Goal: Information Seeking & Learning: Learn about a topic

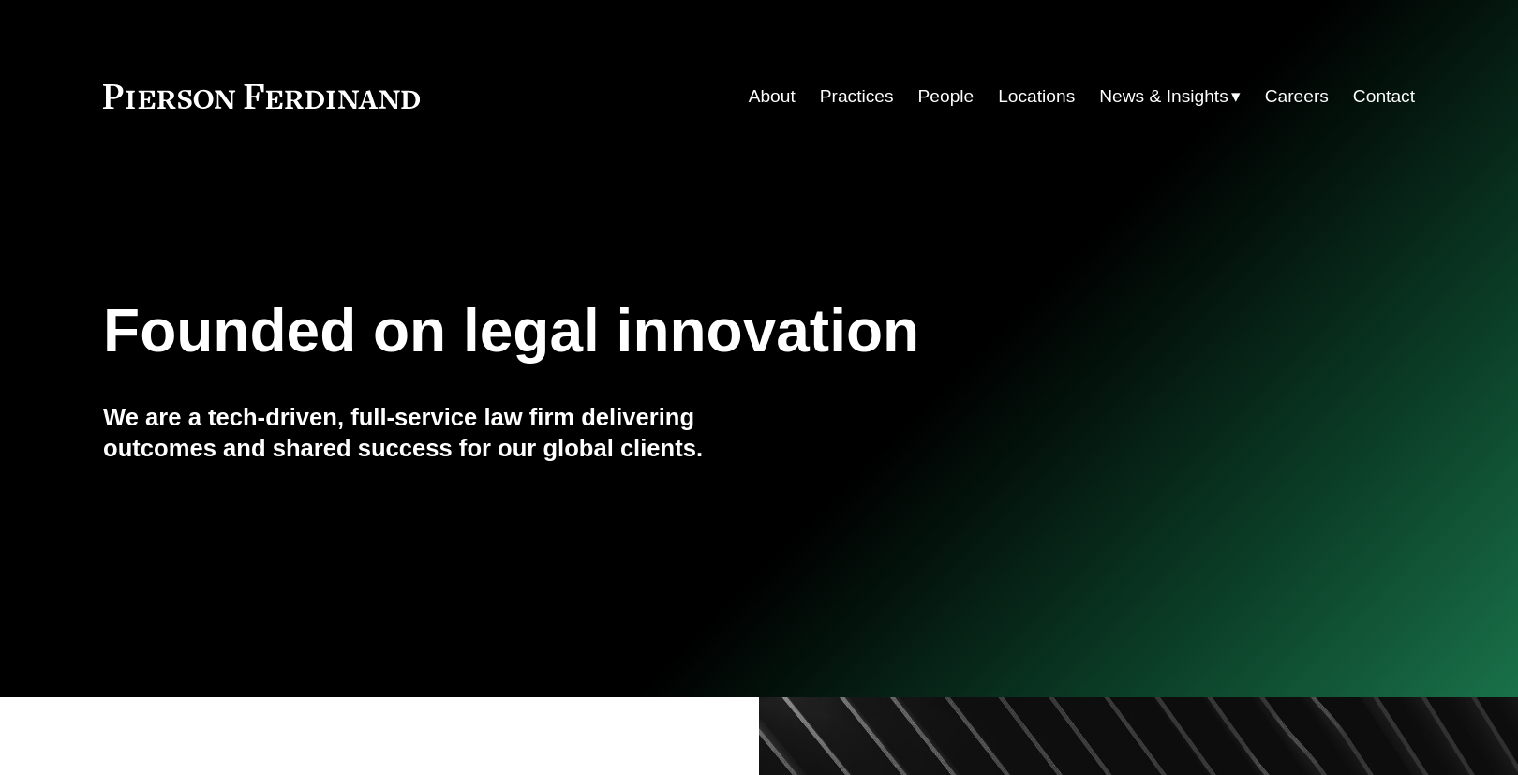
click at [934, 100] on link "People" at bounding box center [946, 97] width 56 height 36
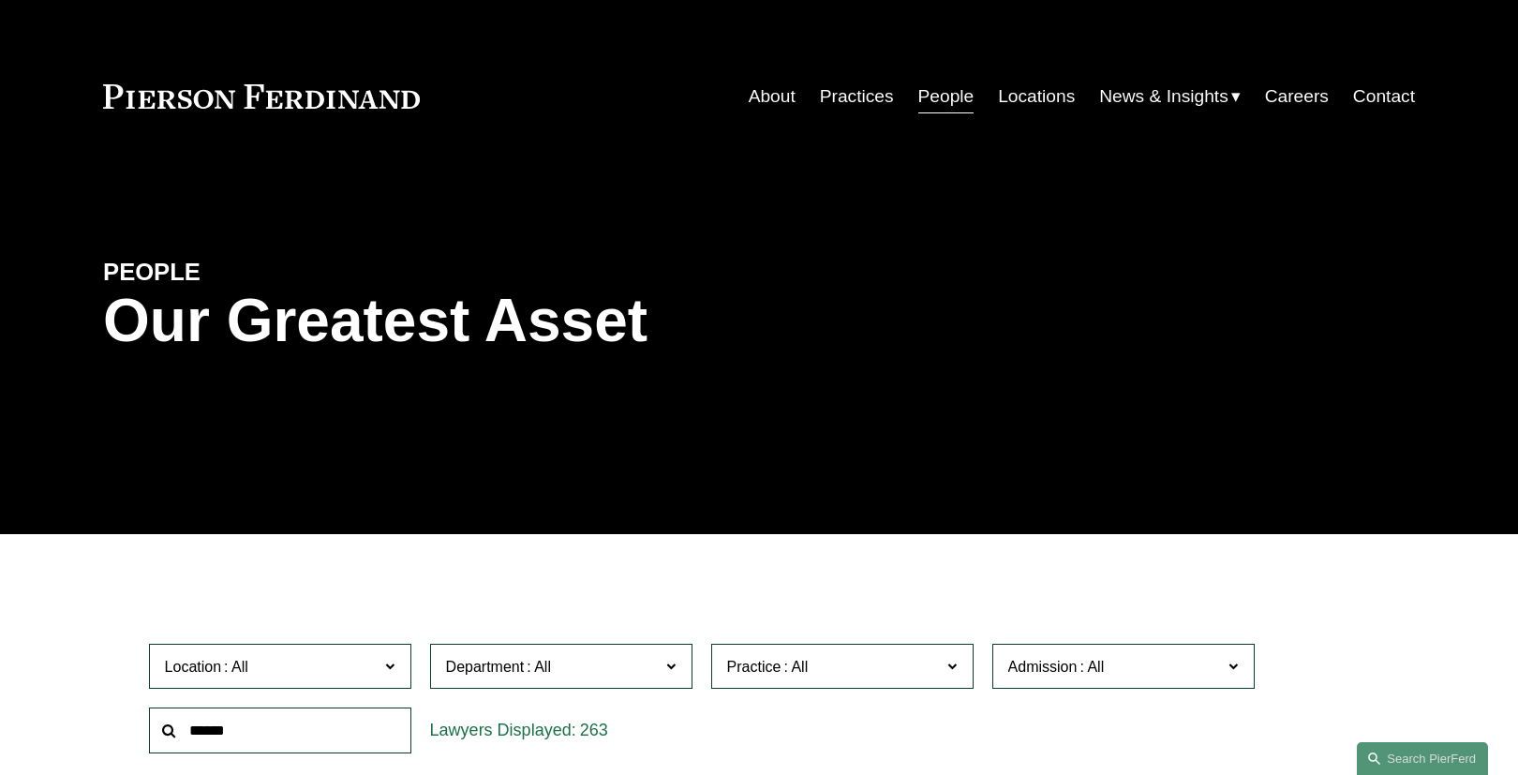
scroll to position [159, 0]
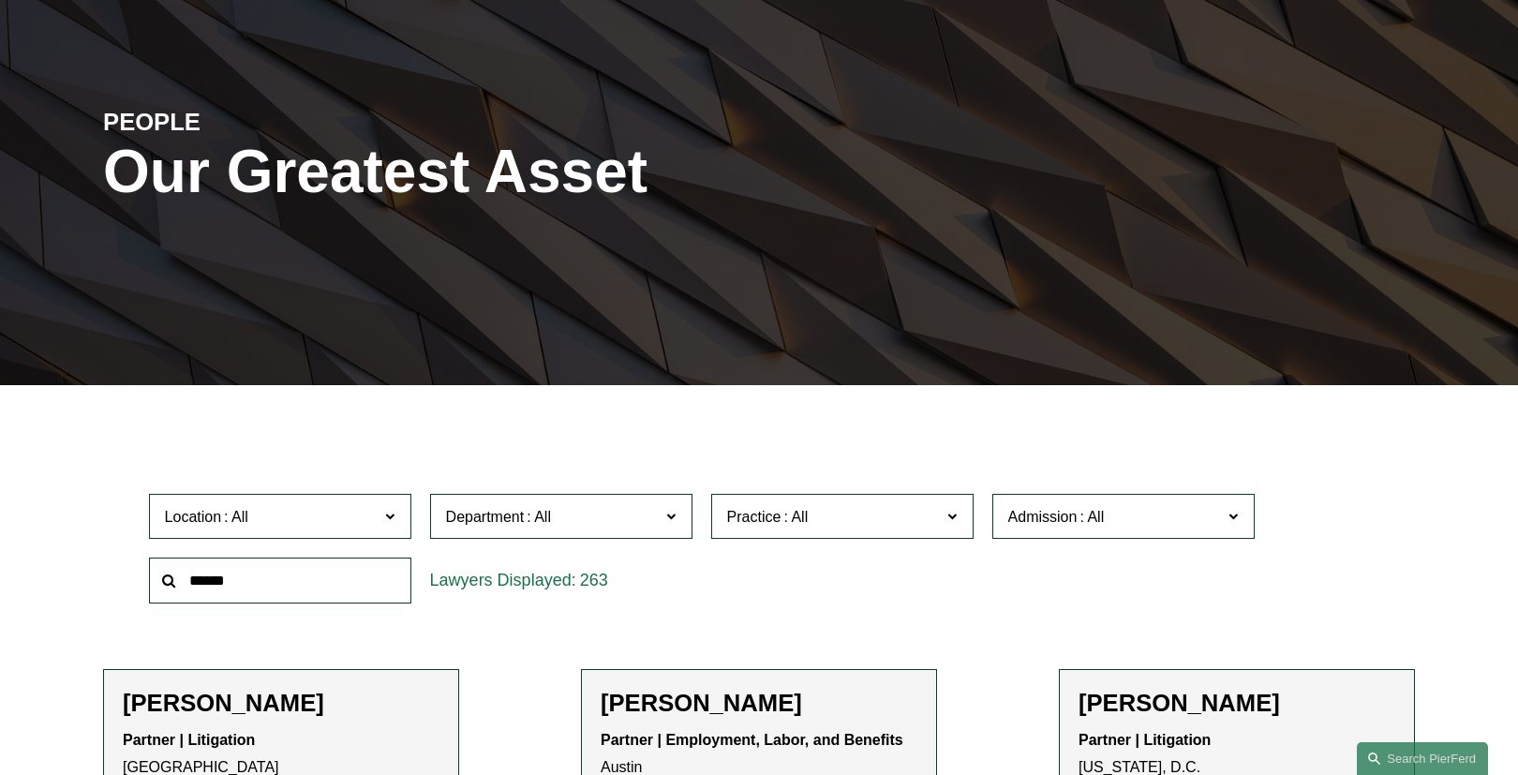
click at [938, 515] on span "Practice" at bounding box center [834, 516] width 215 height 25
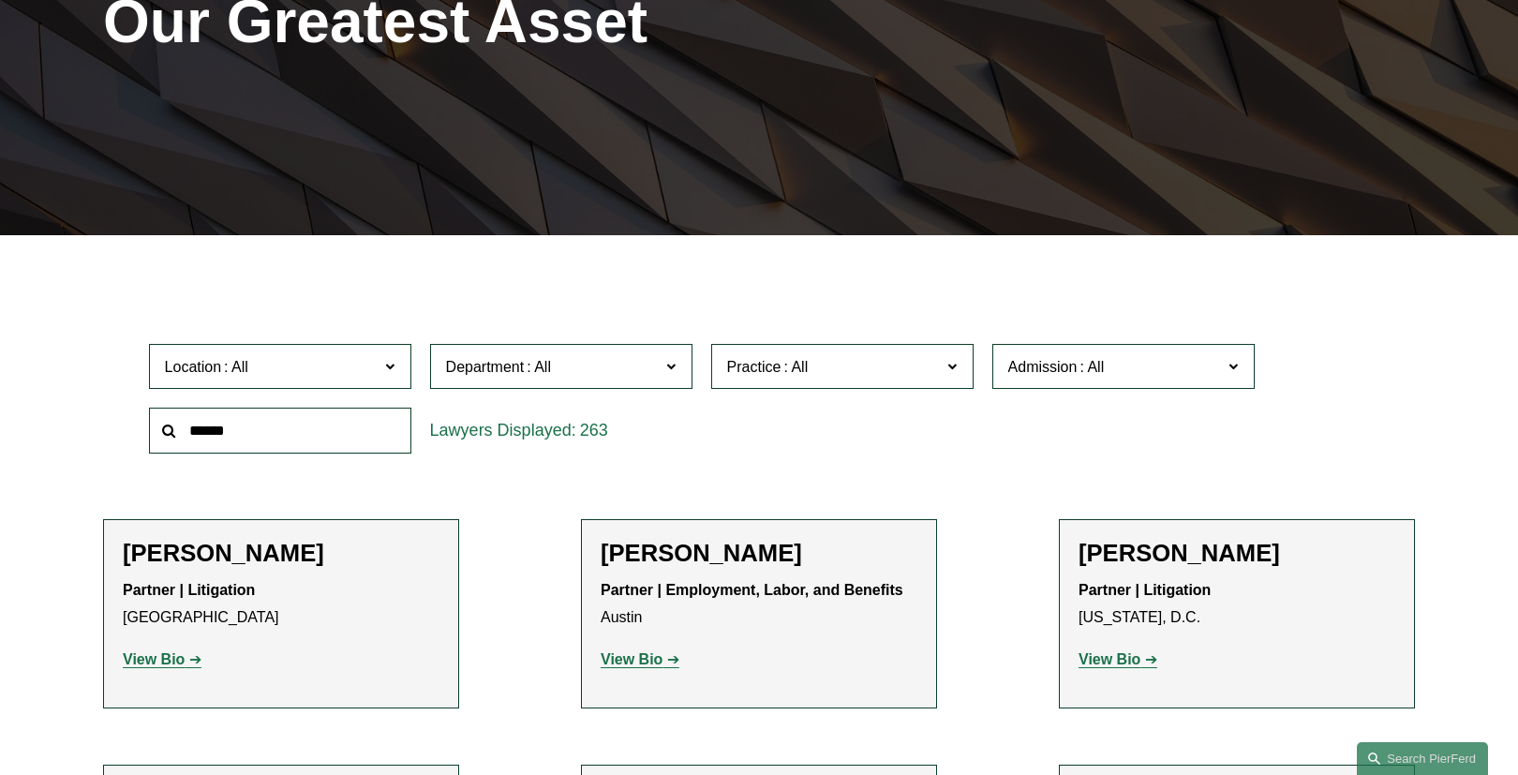
scroll to position [1050, 0]
click at [0, 0] on link "Entertainment" at bounding box center [0, 0] width 0 height 0
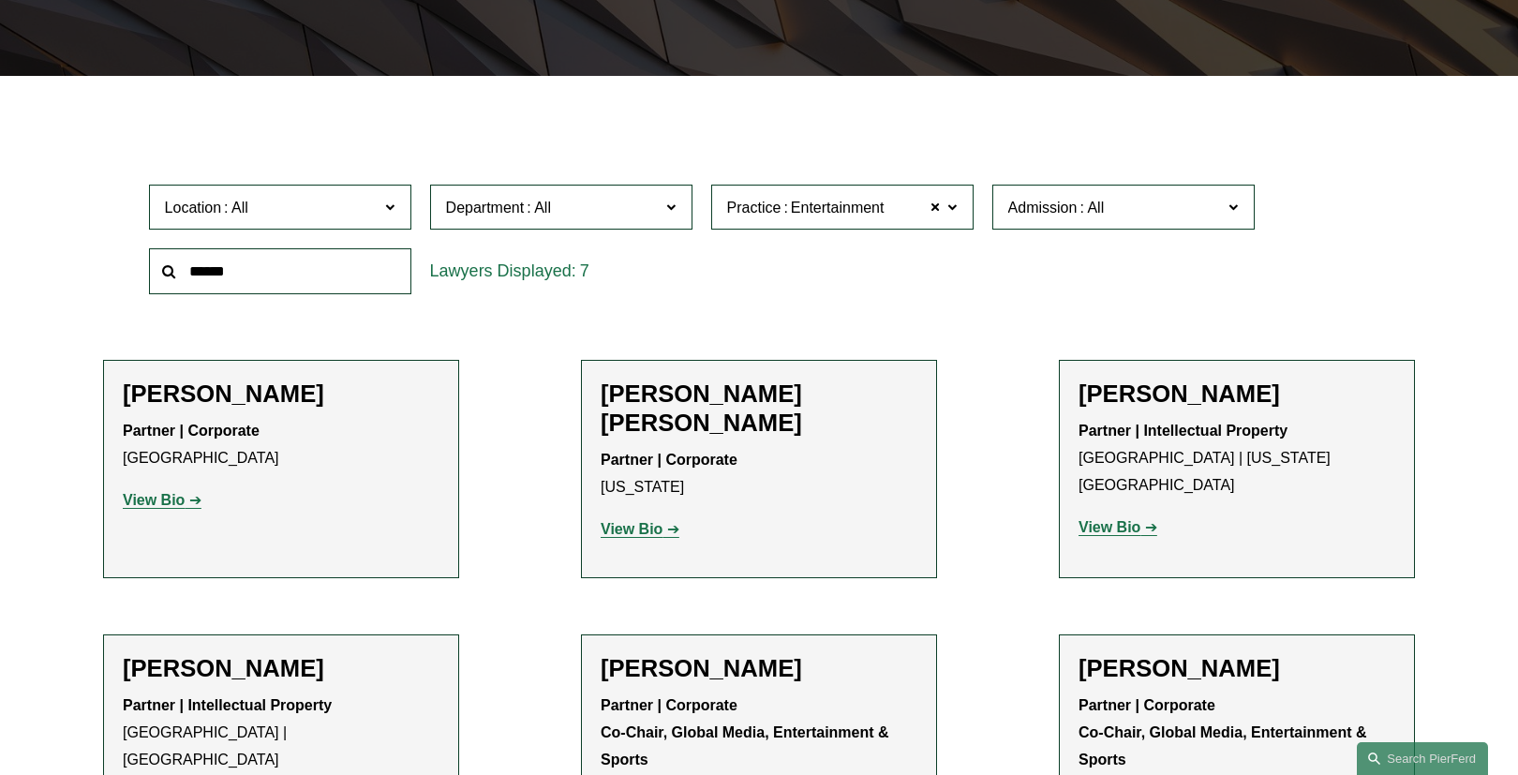
scroll to position [459, 0]
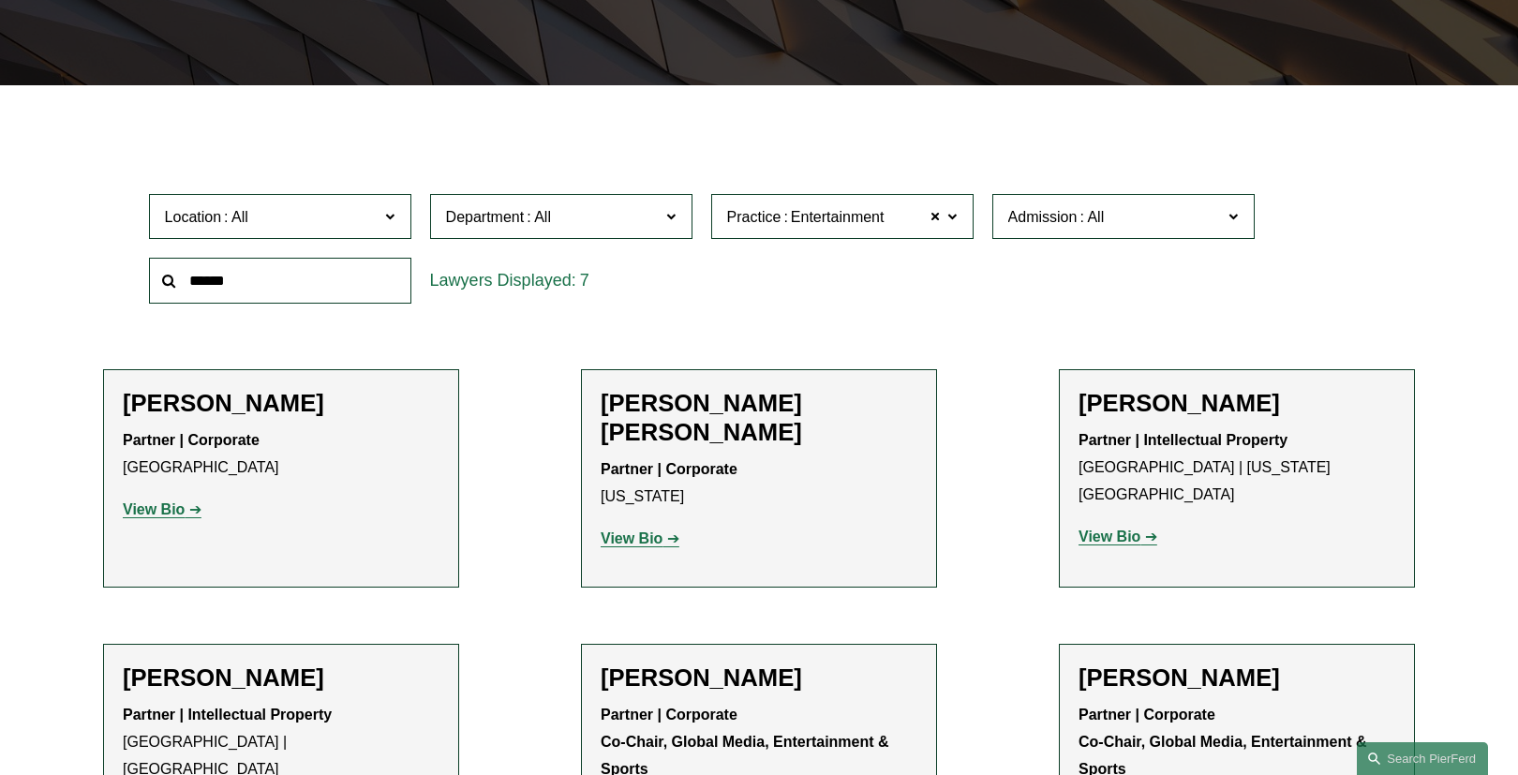
click at [952, 214] on span at bounding box center [951, 215] width 9 height 24
click at [0, 0] on link "Global Media, Entertainment & Sports" at bounding box center [0, 0] width 0 height 0
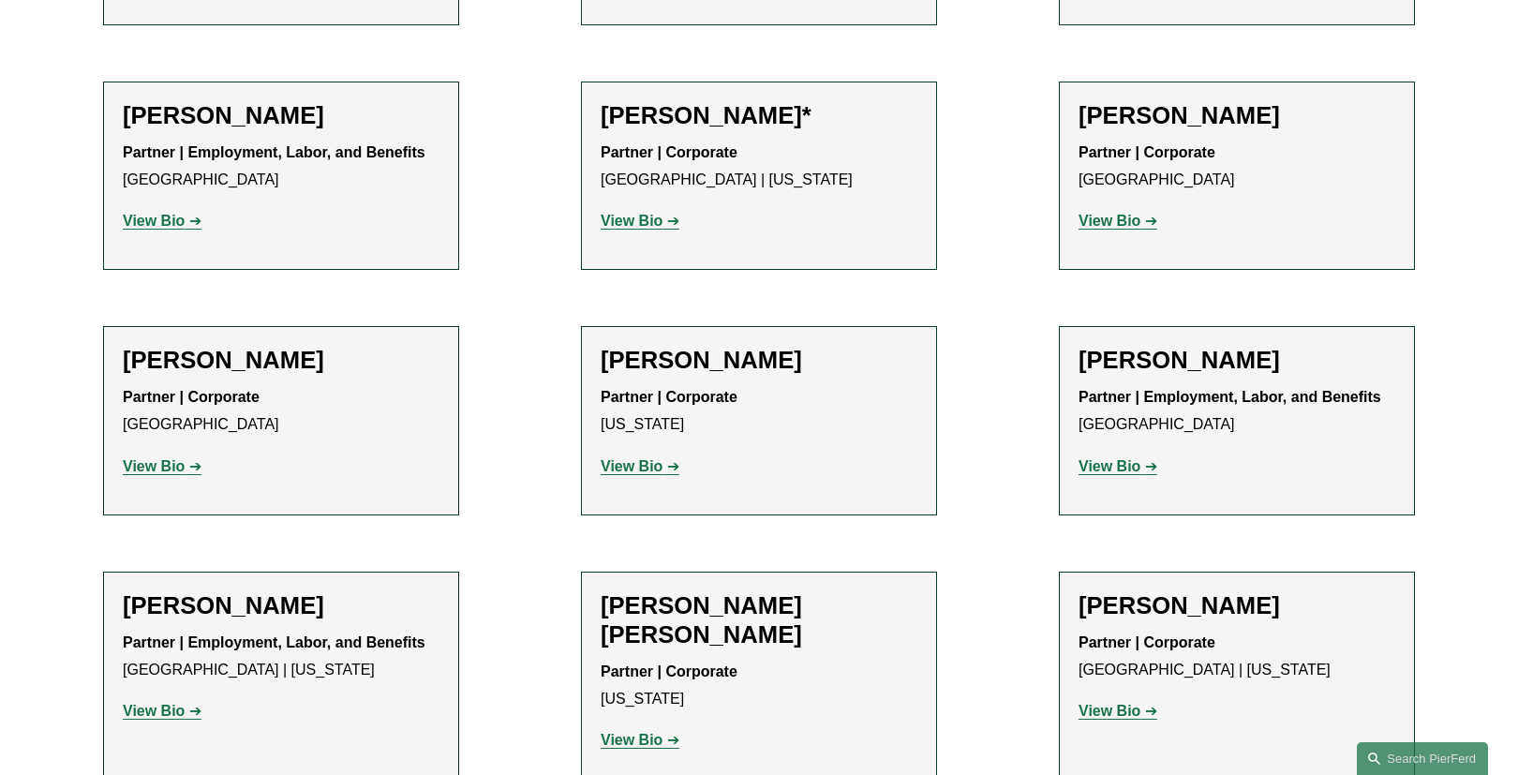
scroll to position [1028, 0]
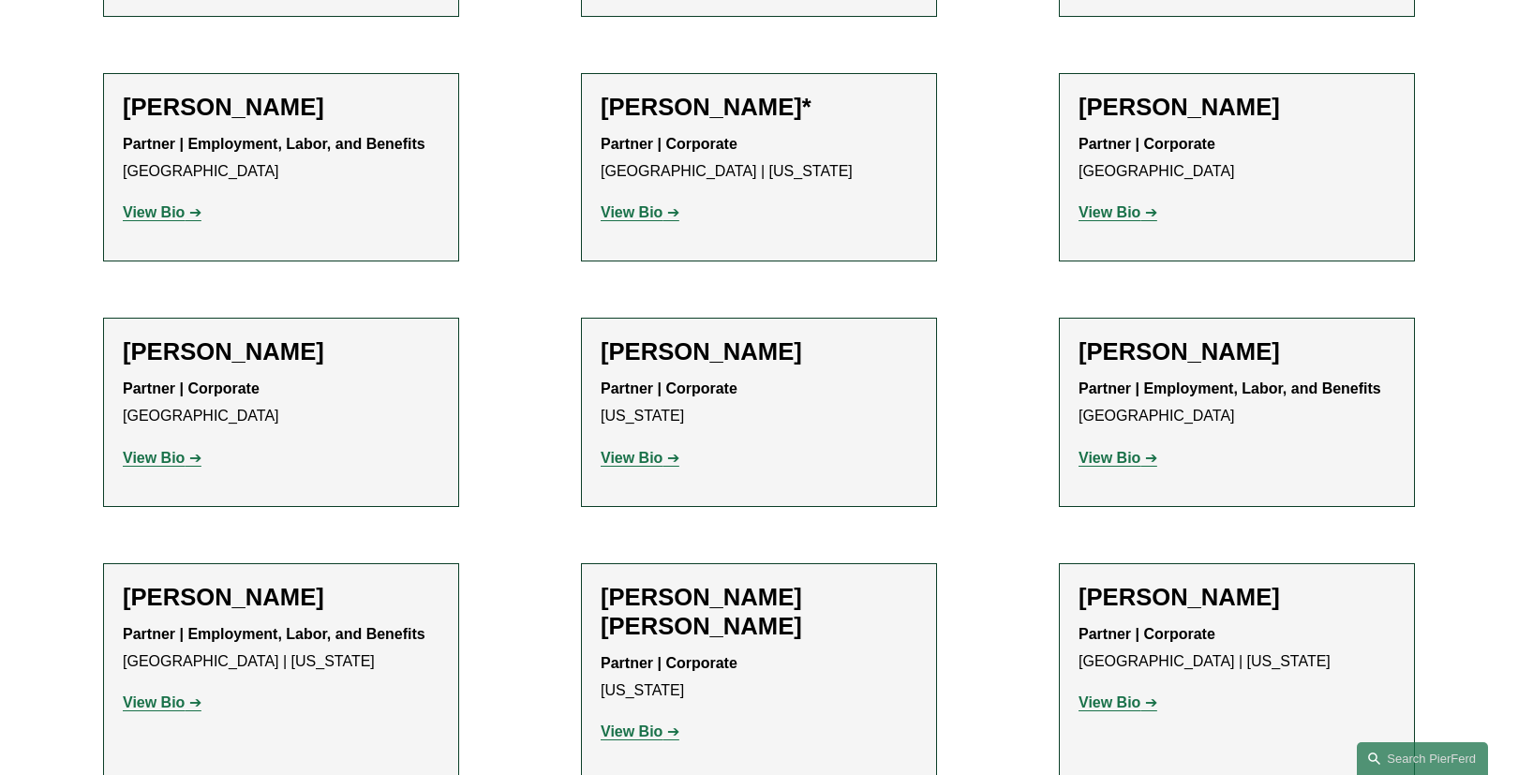
click at [628, 457] on strong "View Bio" at bounding box center [632, 458] width 62 height 16
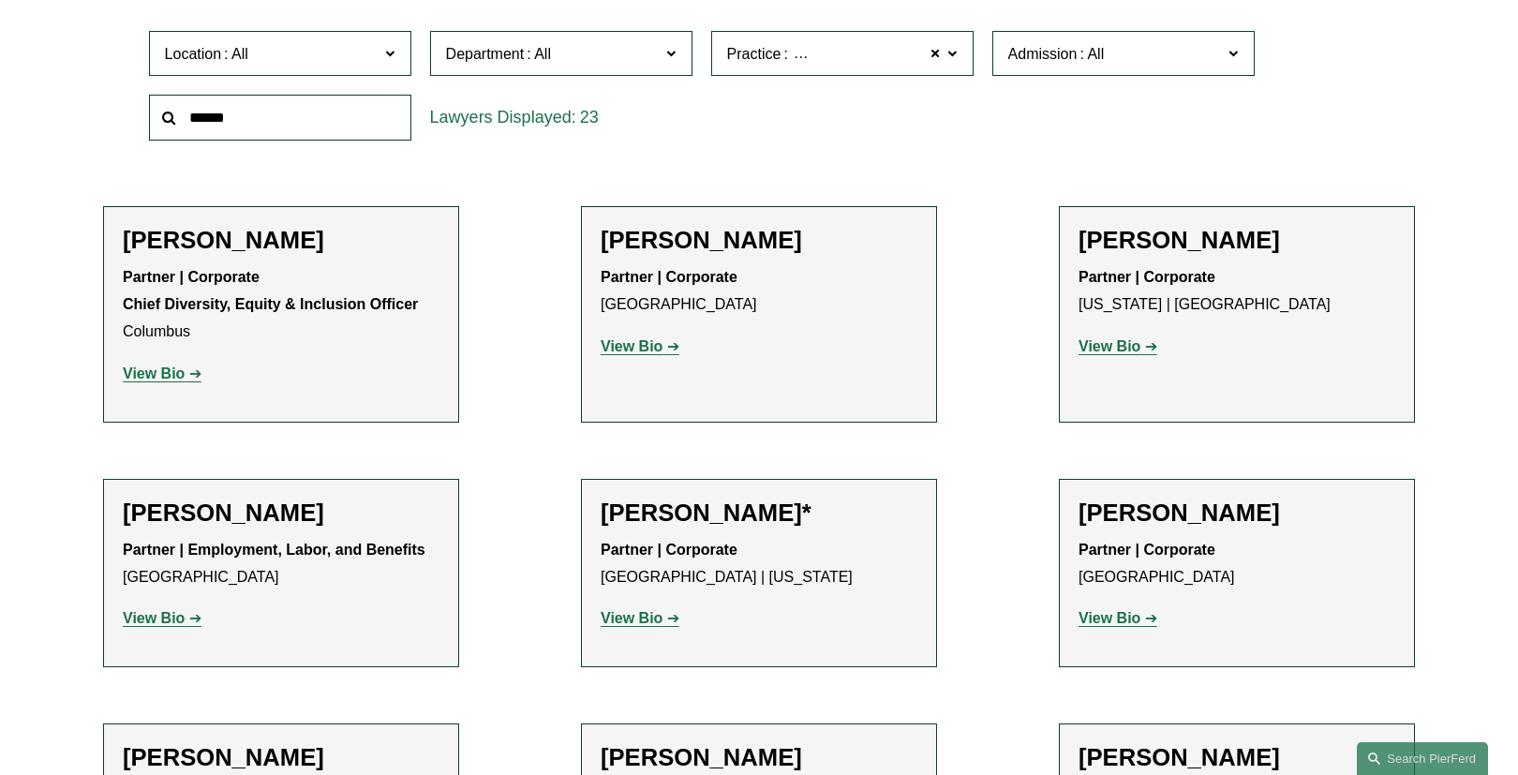
scroll to position [578, 0]
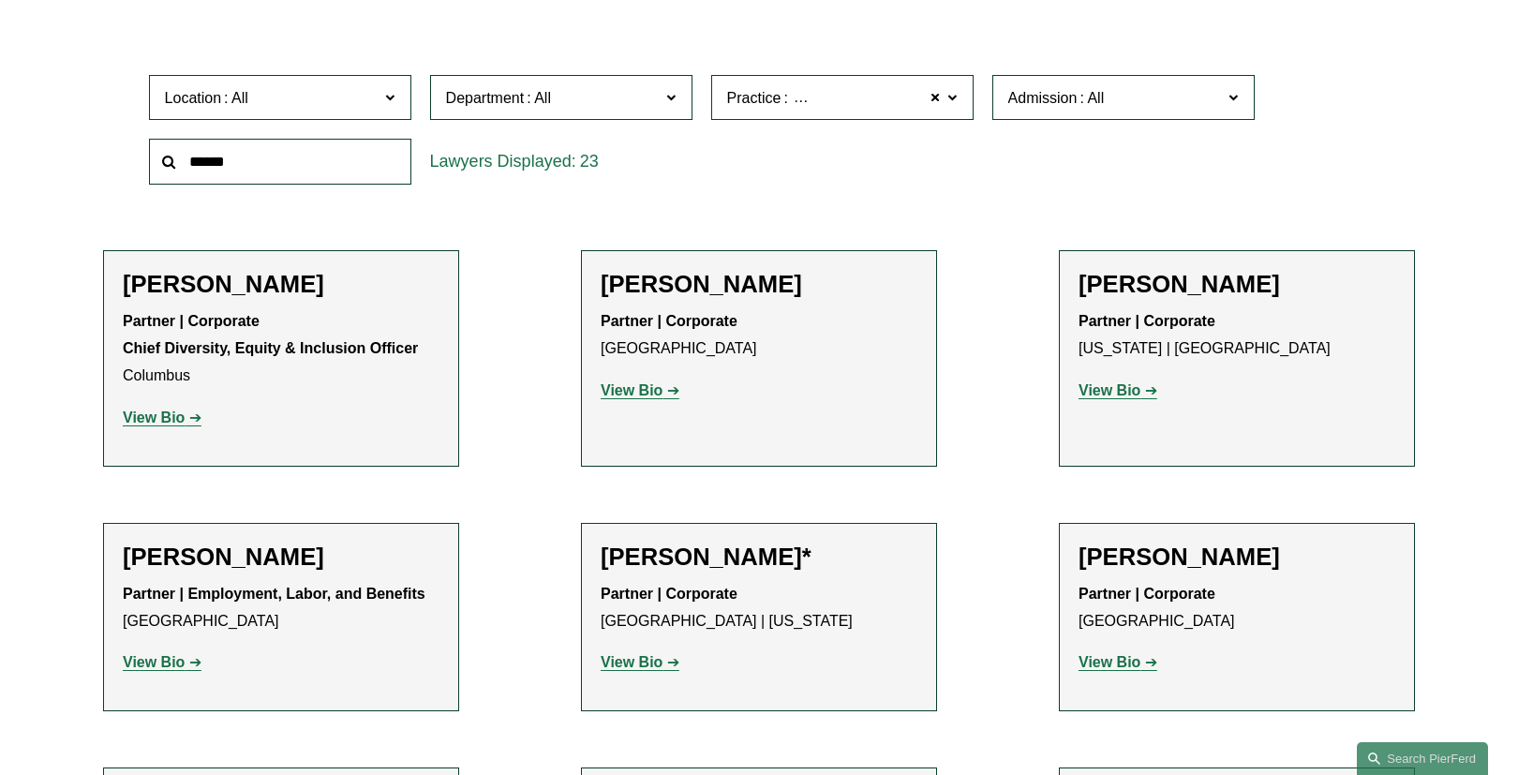
click at [302, 151] on input "text" at bounding box center [280, 162] width 262 height 46
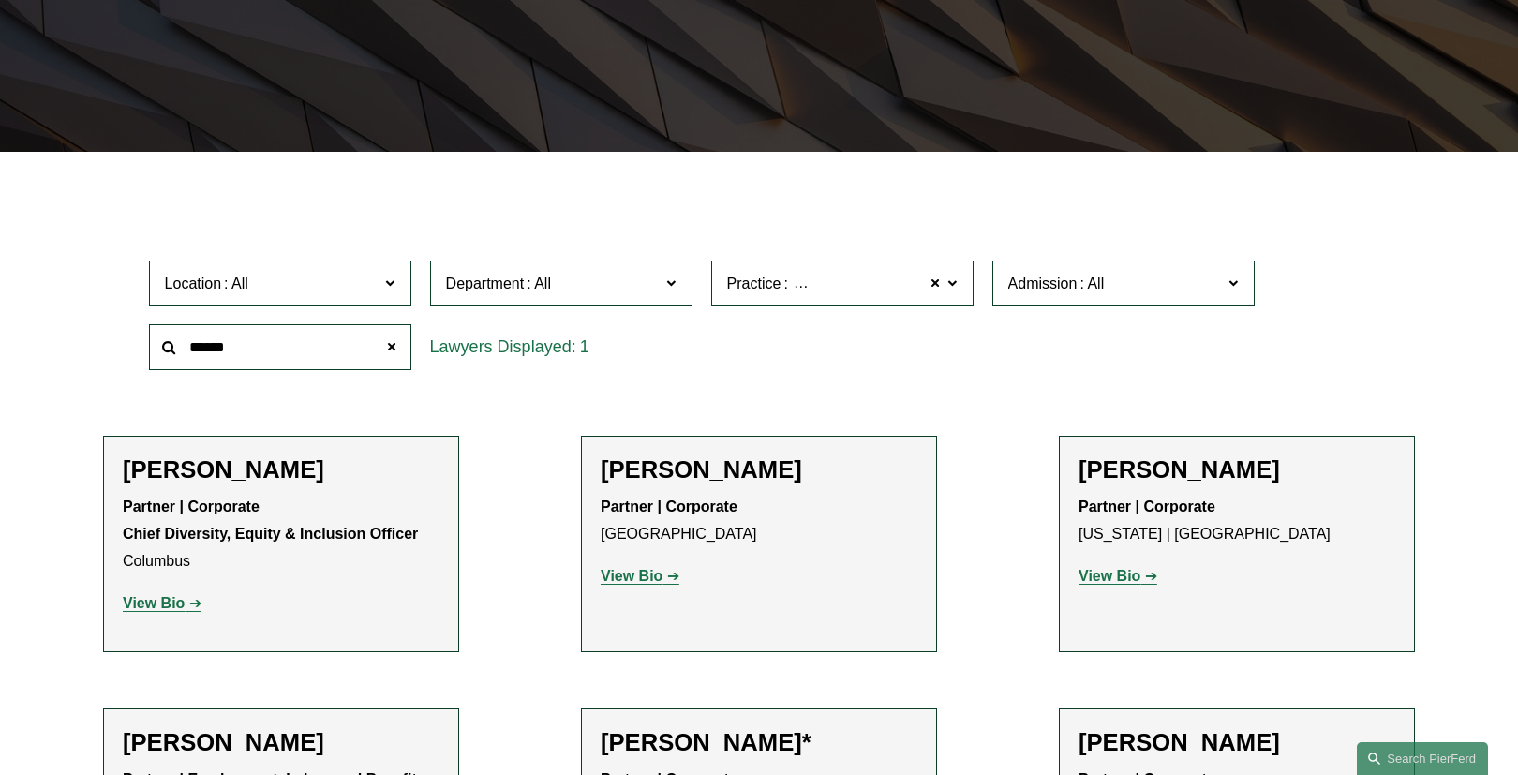
scroll to position [353, 0]
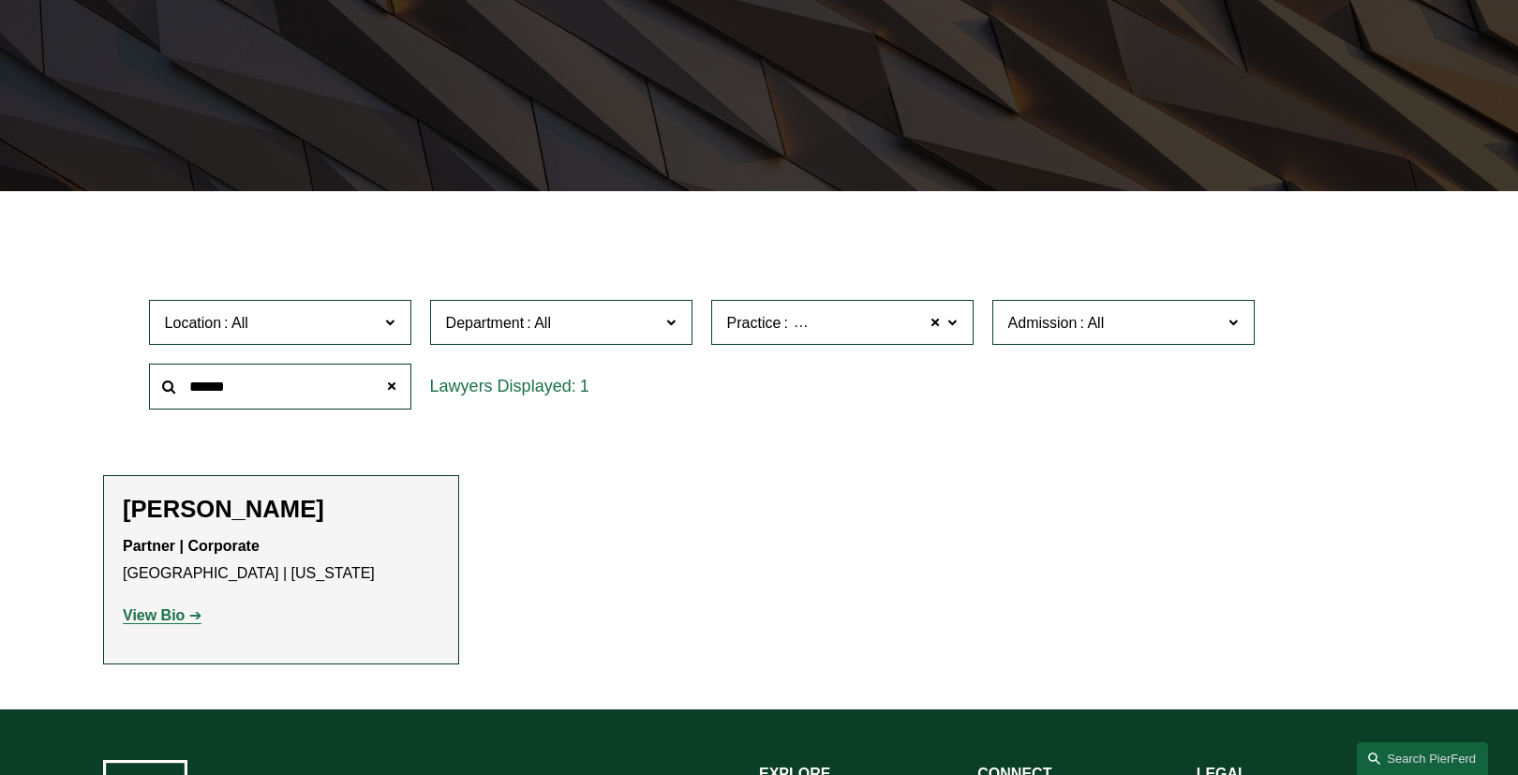
type input "******"
click at [212, 517] on h2 "Steven C. Papkin" at bounding box center [281, 509] width 317 height 29
click at [160, 606] on p "View Bio" at bounding box center [281, 616] width 317 height 27
click at [159, 614] on strong "View Bio" at bounding box center [154, 615] width 62 height 16
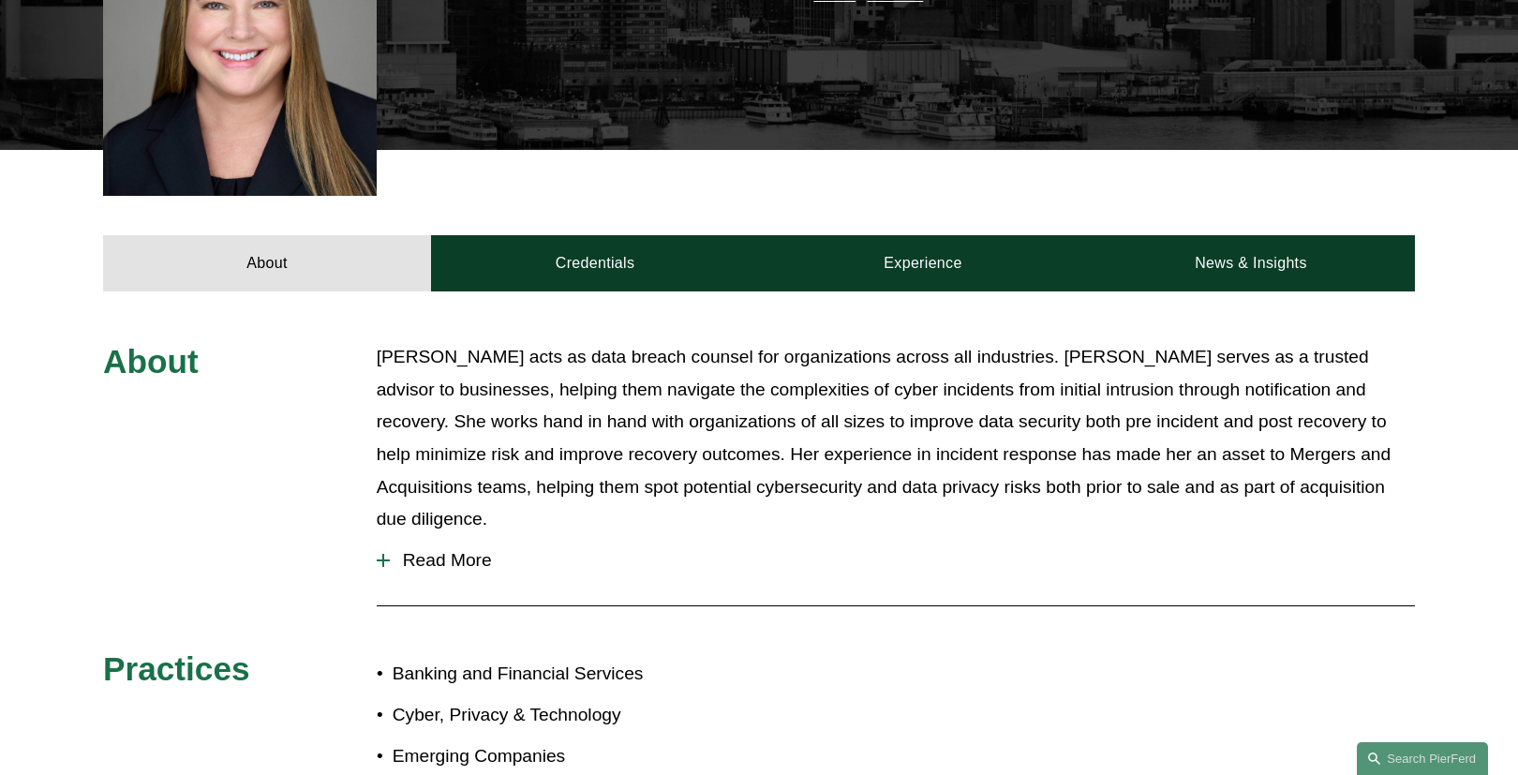
scroll to position [600, 0]
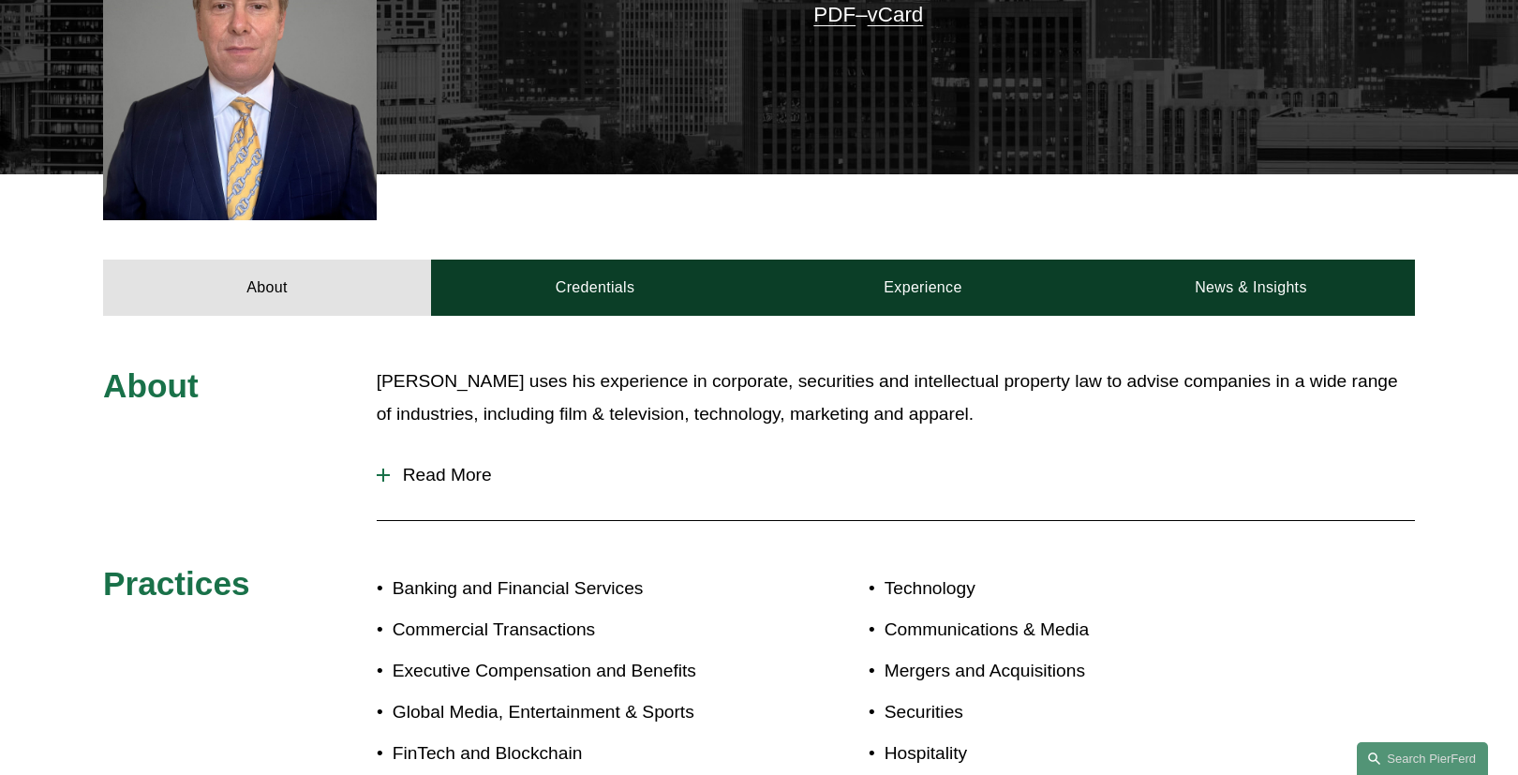
scroll to position [675, 0]
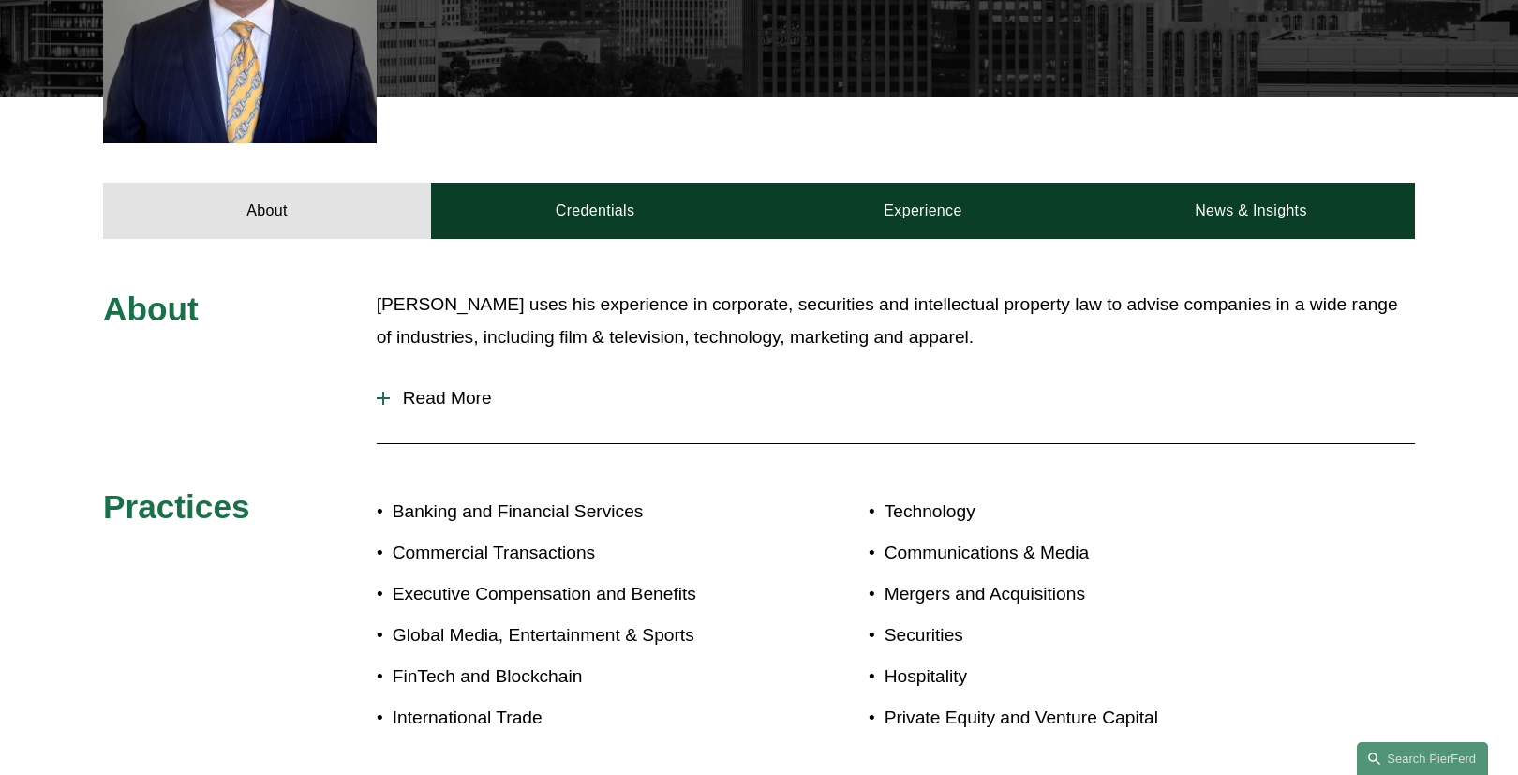
click at [457, 388] on span "Read More" at bounding box center [902, 398] width 1025 height 21
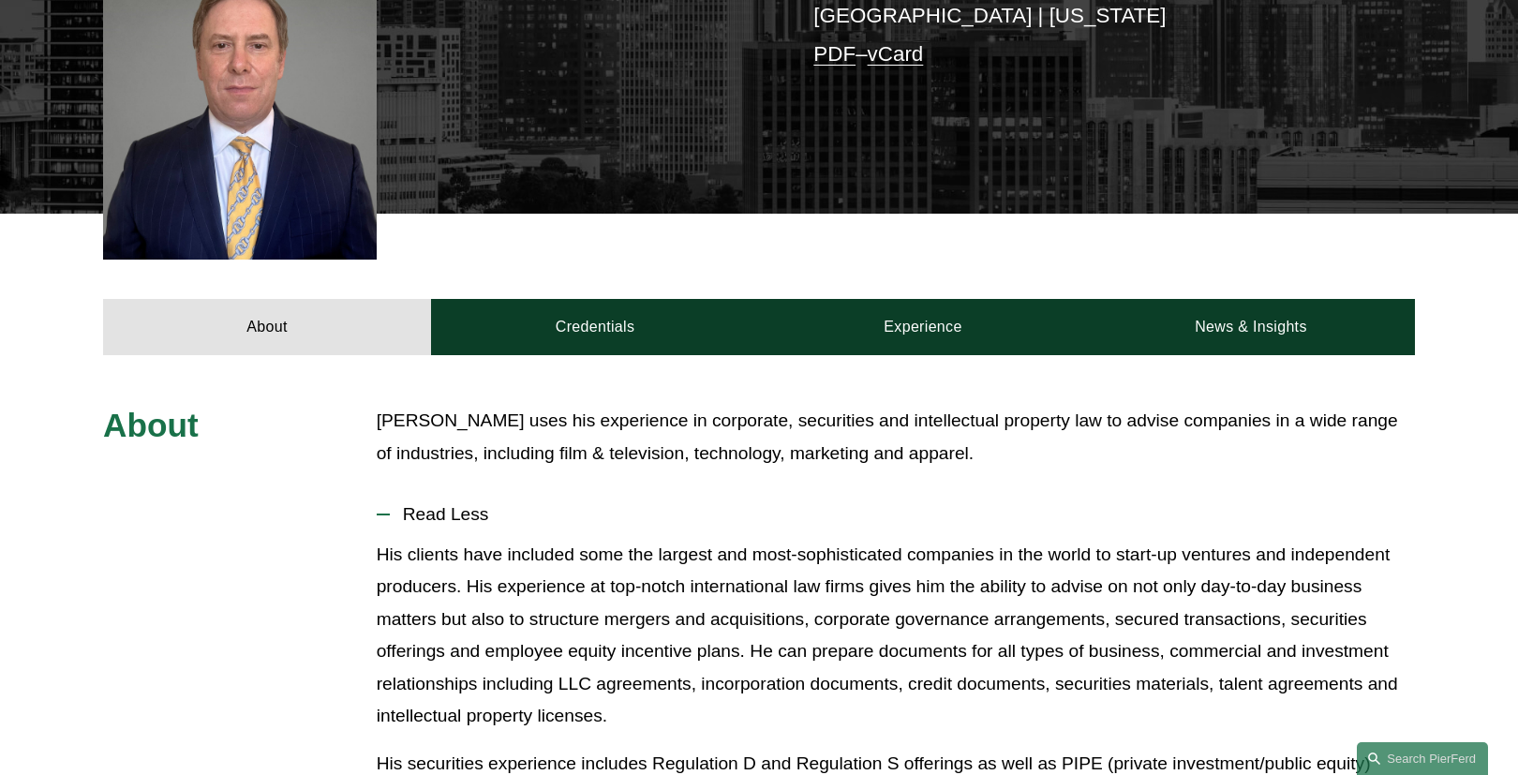
scroll to position [525, 0]
